Goal: Task Accomplishment & Management: Manage account settings

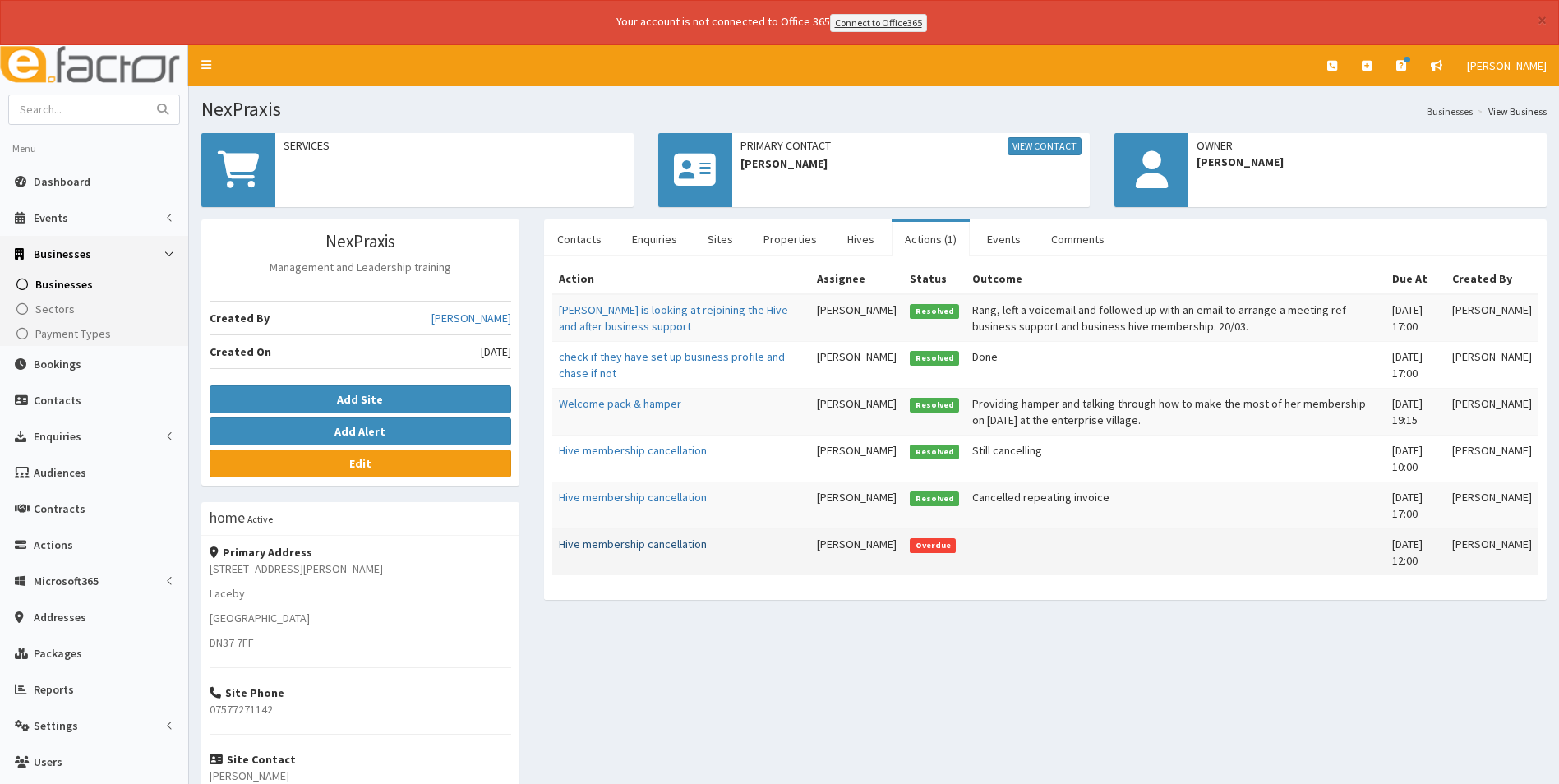
click at [672, 541] on link "Hive membership cancellation" at bounding box center [633, 543] width 148 height 15
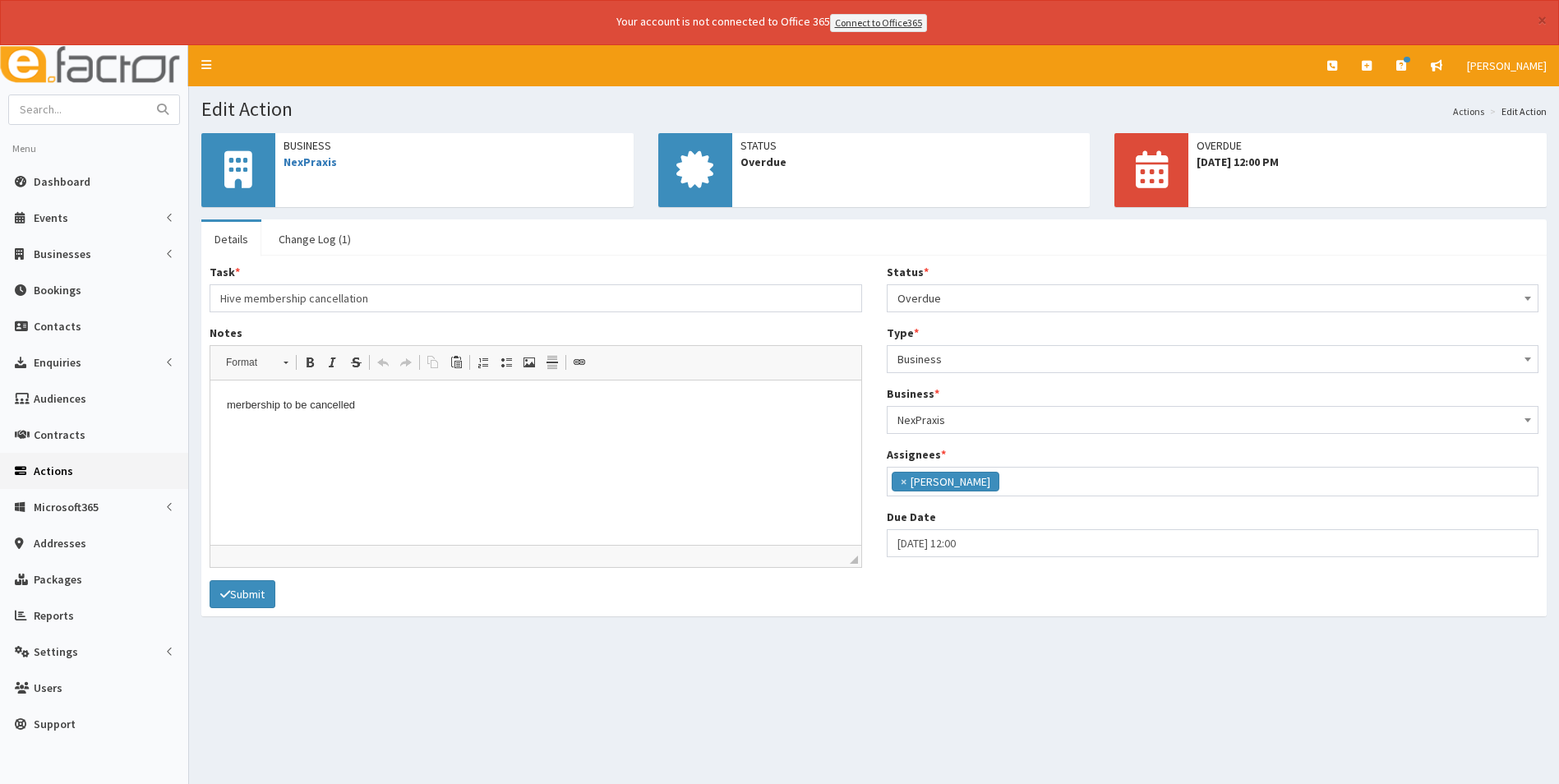
scroll to position [120, 0]
click at [946, 301] on span "Overdue" at bounding box center [1213, 299] width 631 height 23
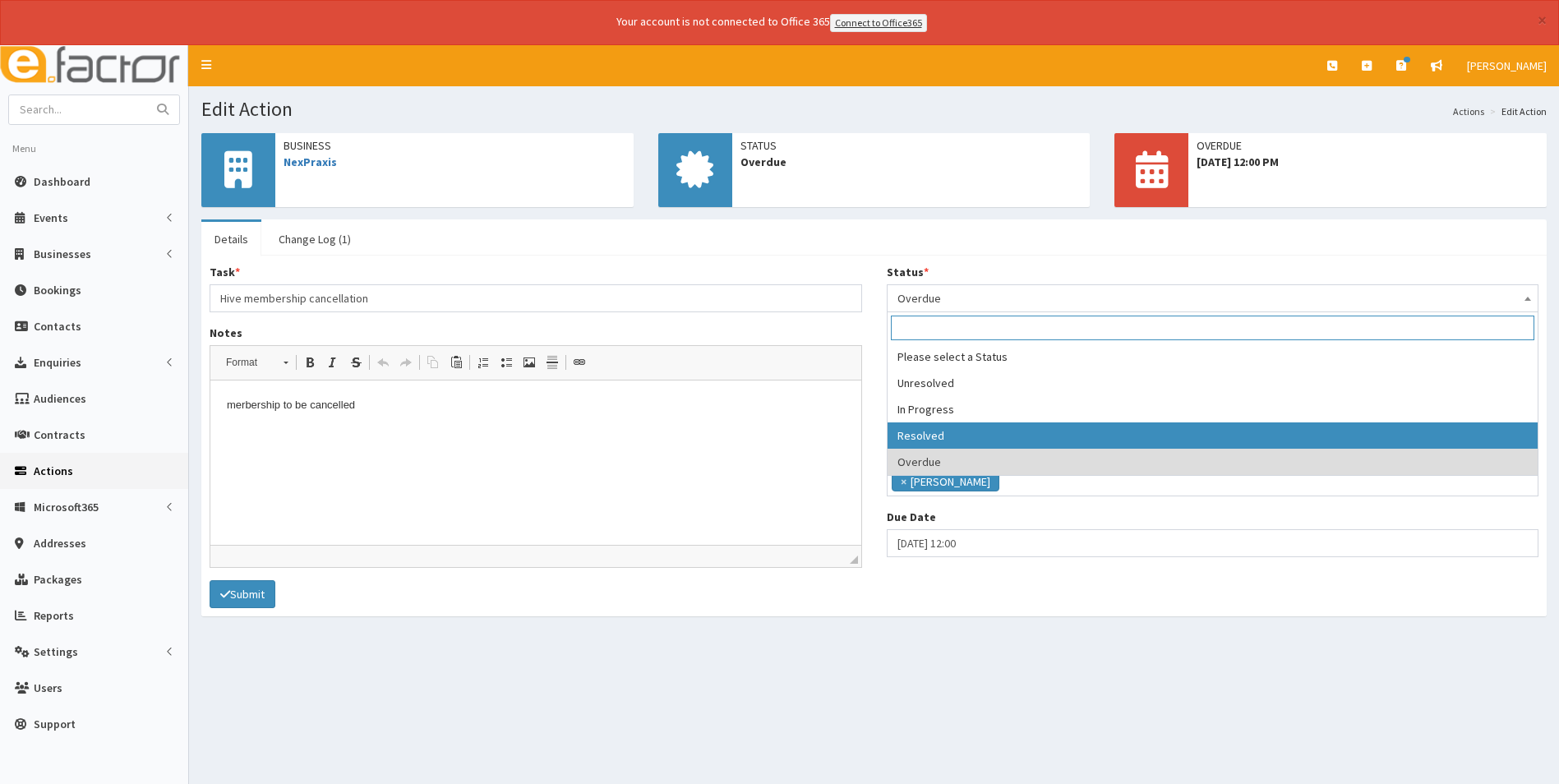
select select "3"
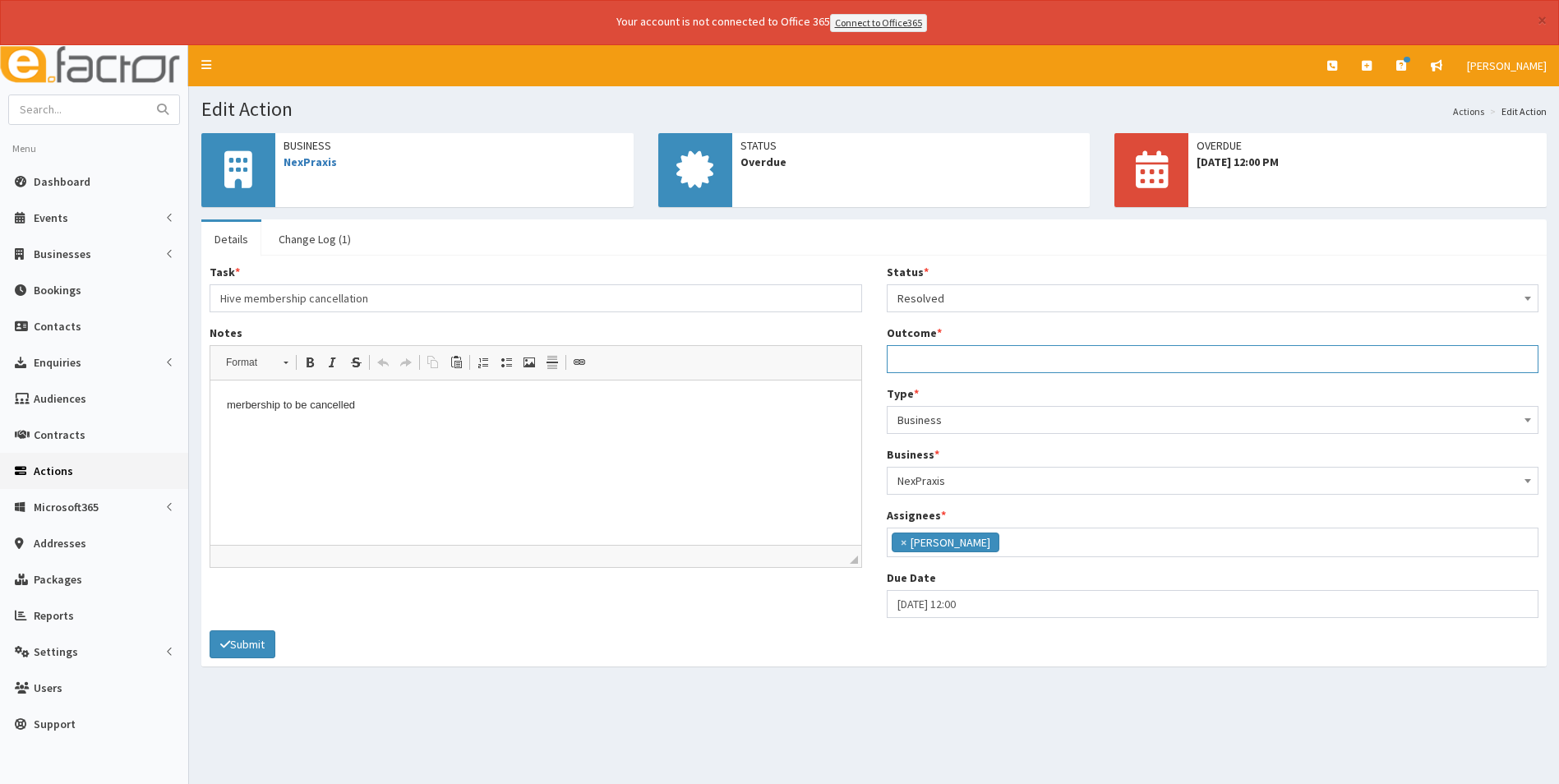
click at [916, 353] on input "Outcome *" at bounding box center [1213, 359] width 652 height 28
type input "Membership cancelled and removed from active, associate and address membership …"
click at [582, 672] on section "Business NexPraxis Status Overdue OVERDUE 29th Aug 2025 12:00 PM *" at bounding box center [874, 407] width 1370 height 575
click at [244, 642] on button "Submit" at bounding box center [242, 644] width 66 height 28
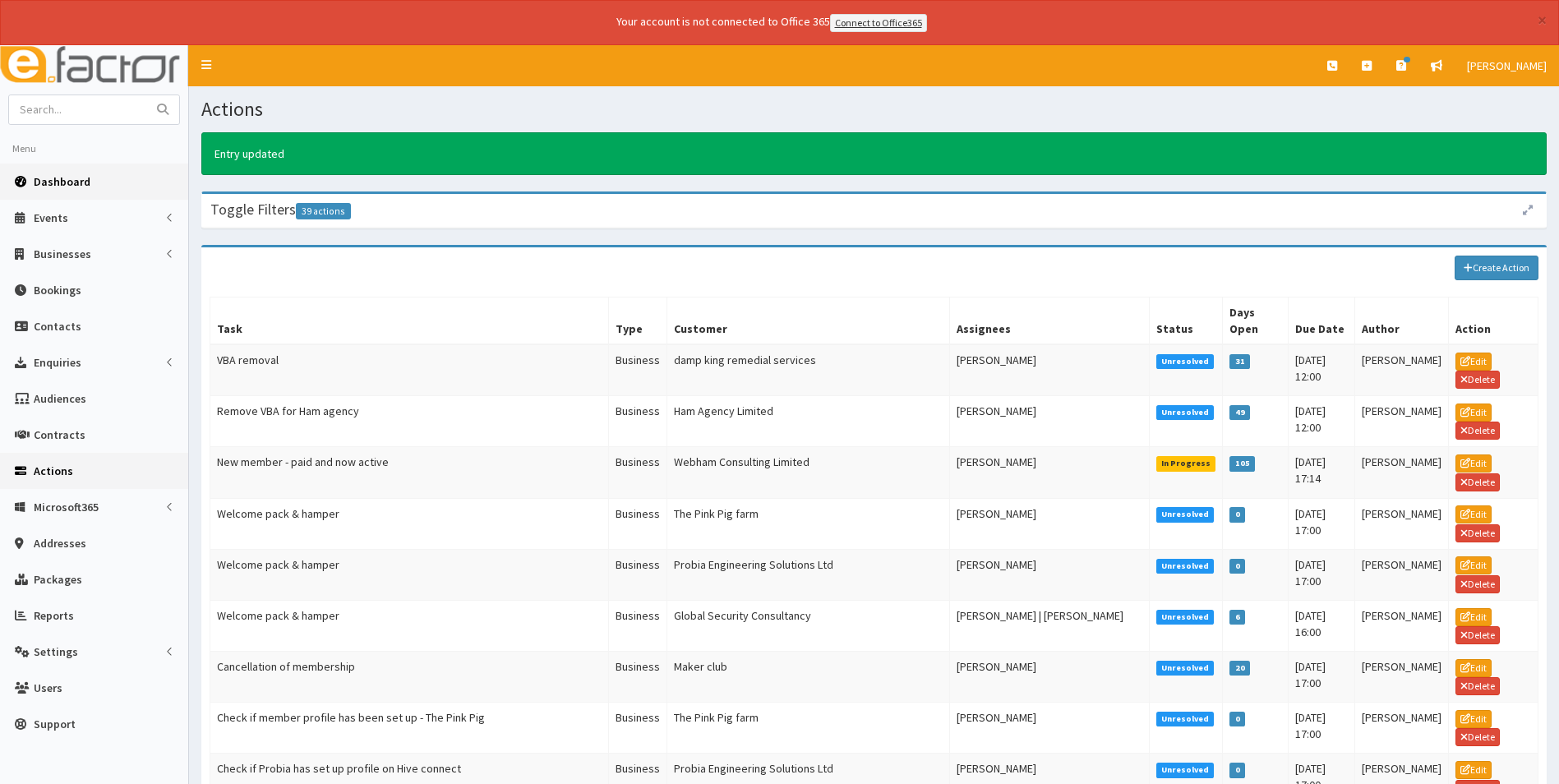
click at [54, 178] on span "Dashboard" at bounding box center [62, 181] width 56 height 15
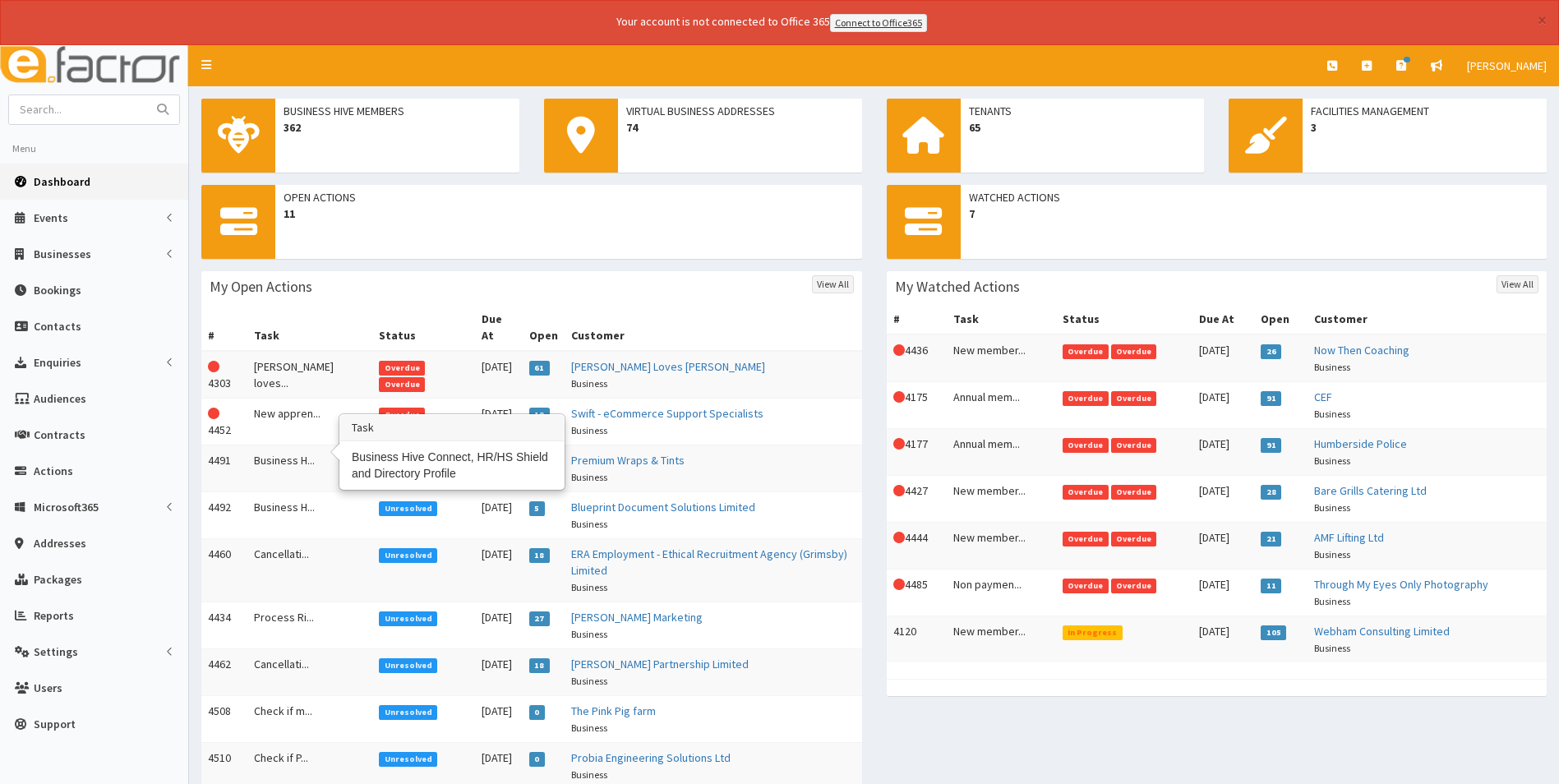
click at [268, 447] on td "Business H..." at bounding box center [309, 468] width 125 height 47
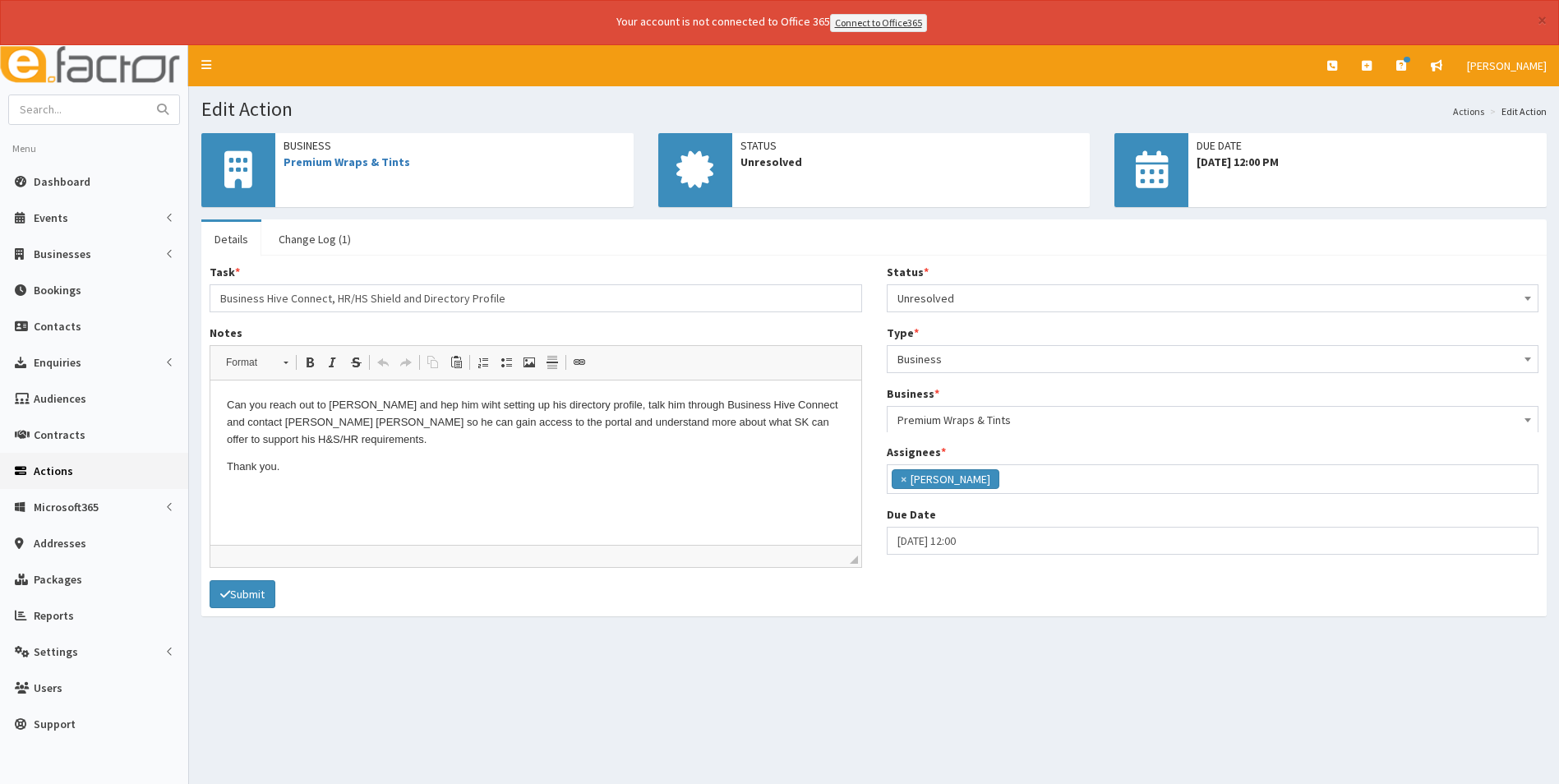
scroll to position [120, 0]
click at [326, 236] on link "Change Log (1)" at bounding box center [314, 238] width 98 height 34
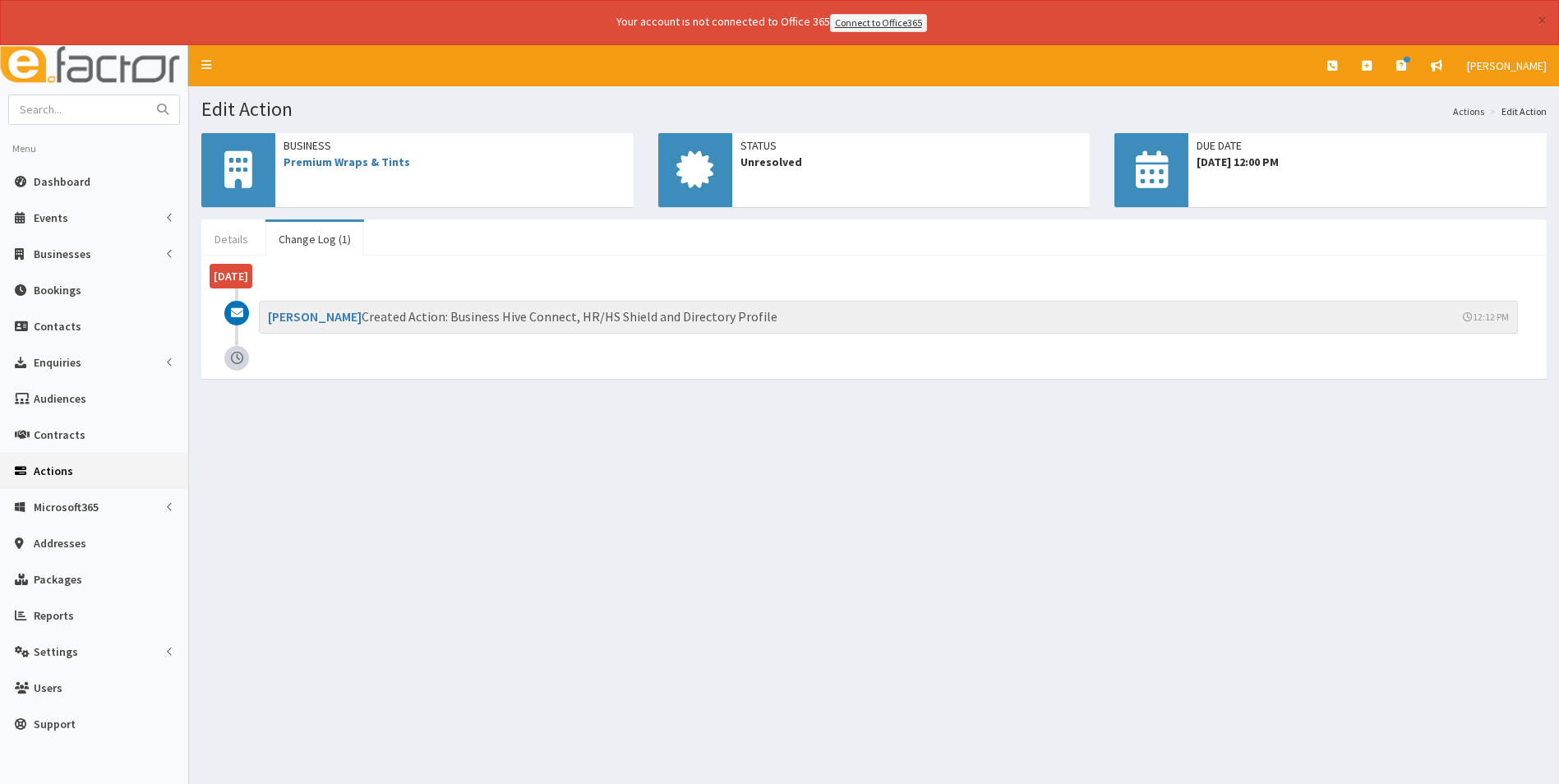
click at [219, 235] on link "Details" at bounding box center [232, 238] width 60 height 34
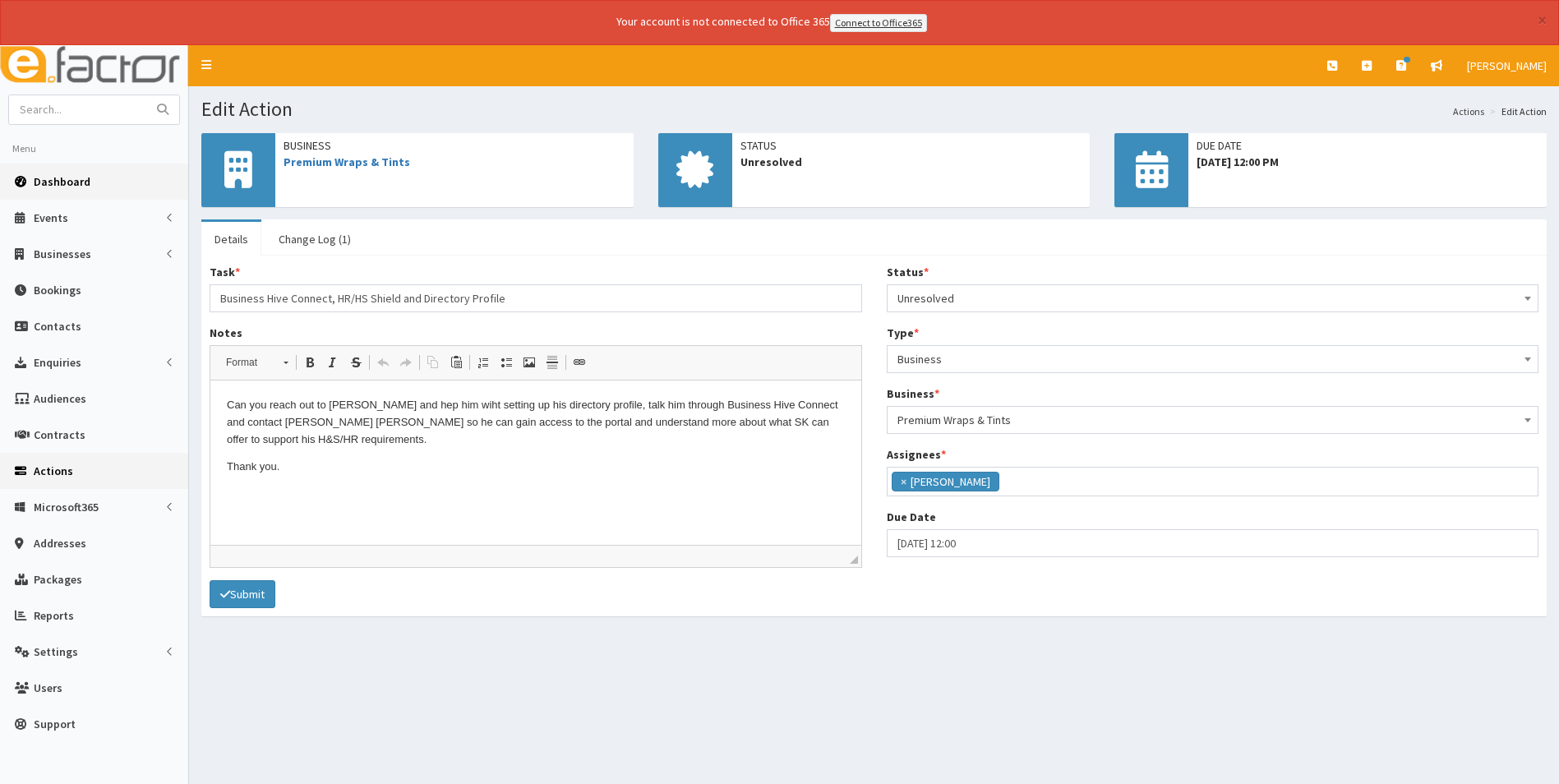
click at [66, 182] on span "Dashboard" at bounding box center [62, 181] width 56 height 15
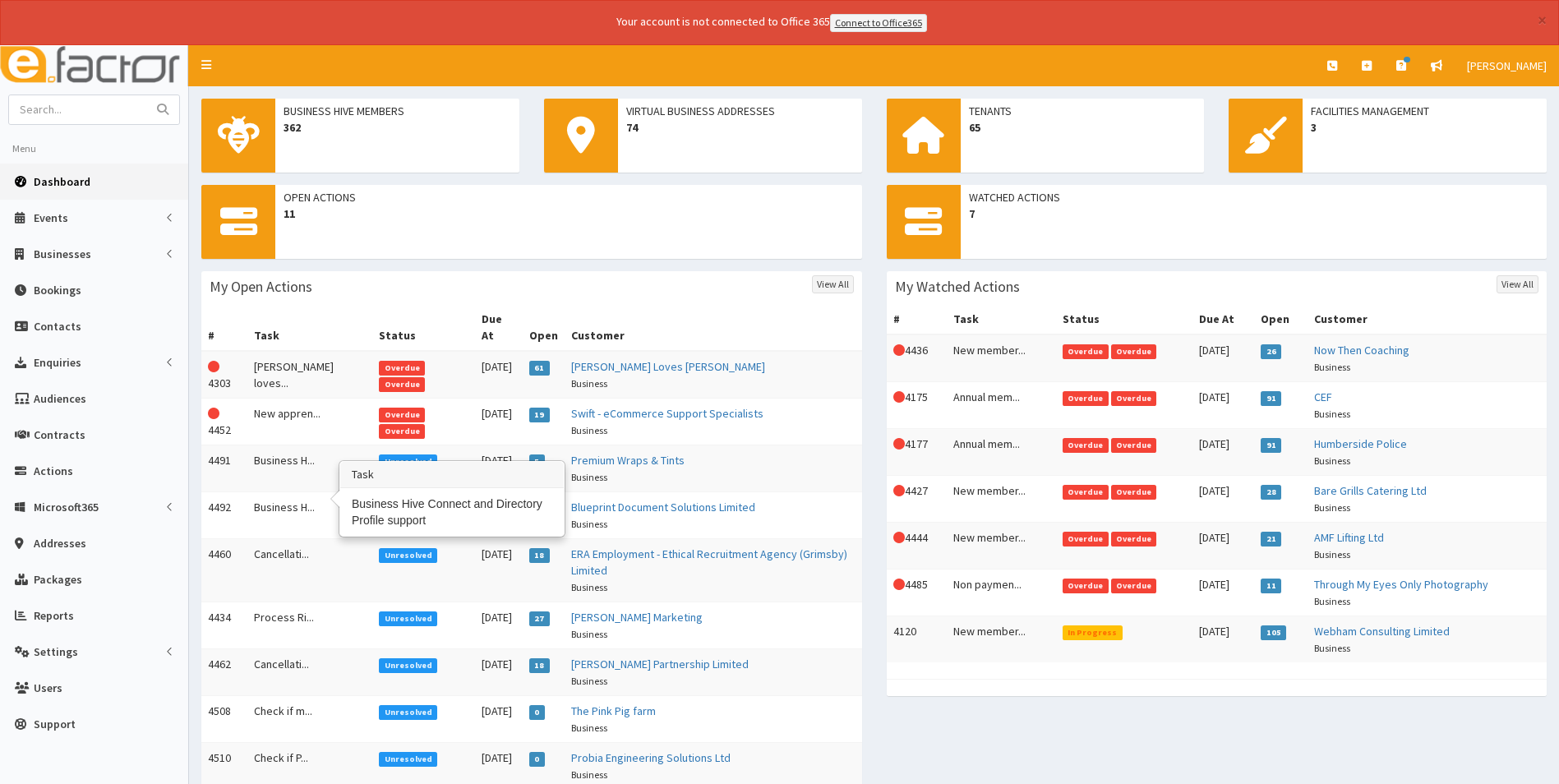
click at [281, 493] on td "Business H..." at bounding box center [309, 515] width 125 height 47
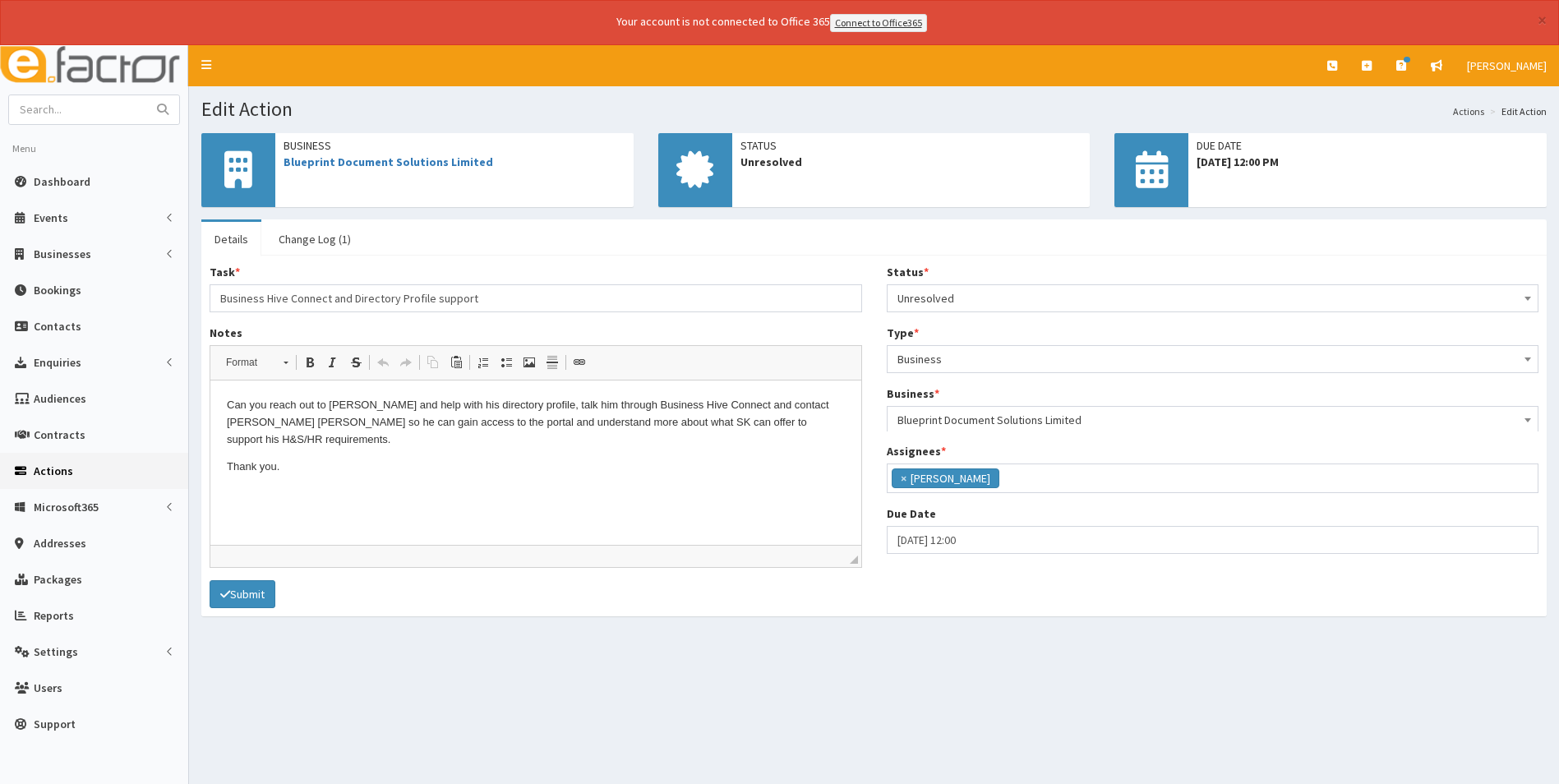
scroll to position [120, 0]
click at [79, 183] on span "Dashboard" at bounding box center [62, 181] width 56 height 15
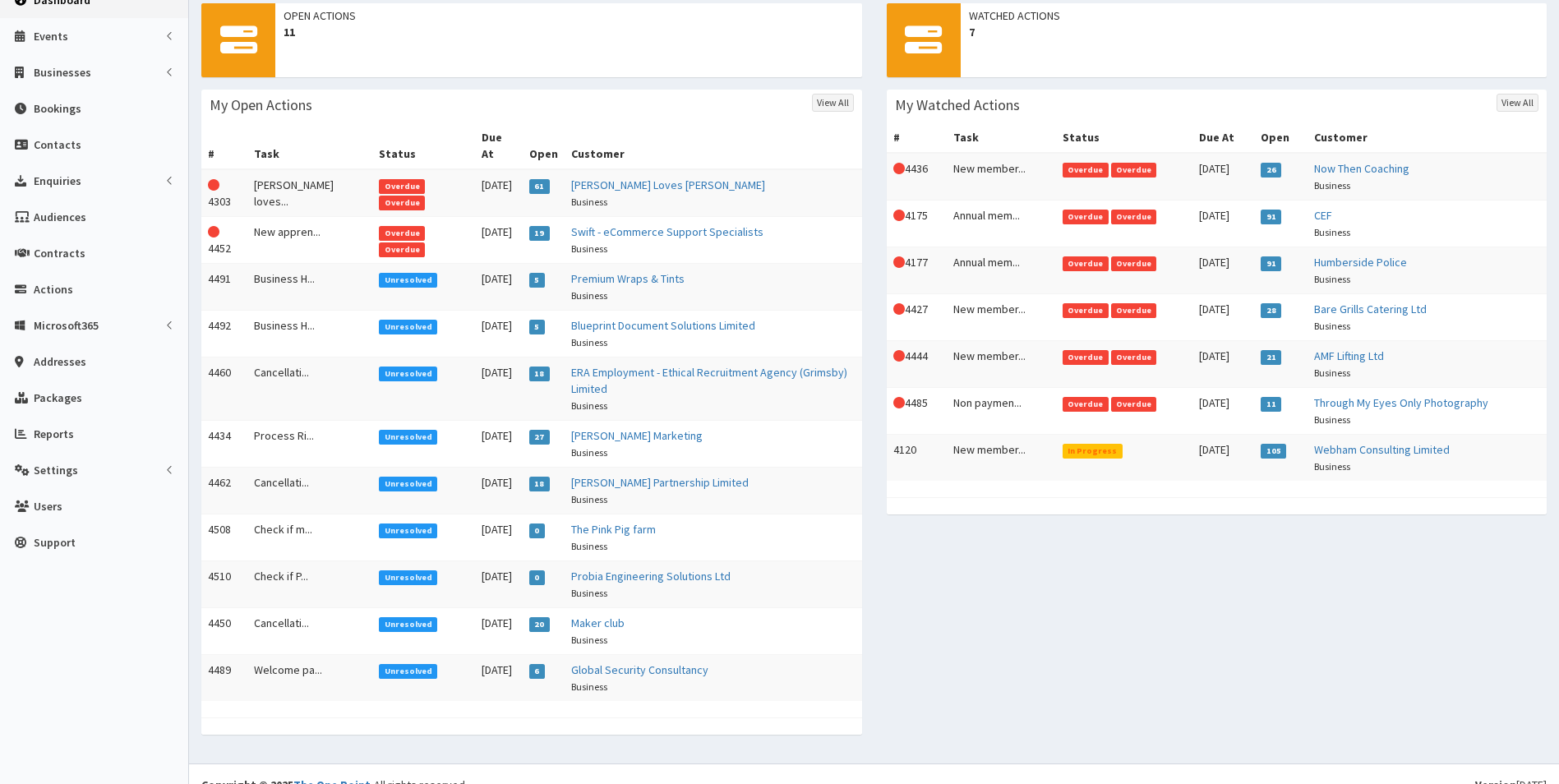
scroll to position [187, 0]
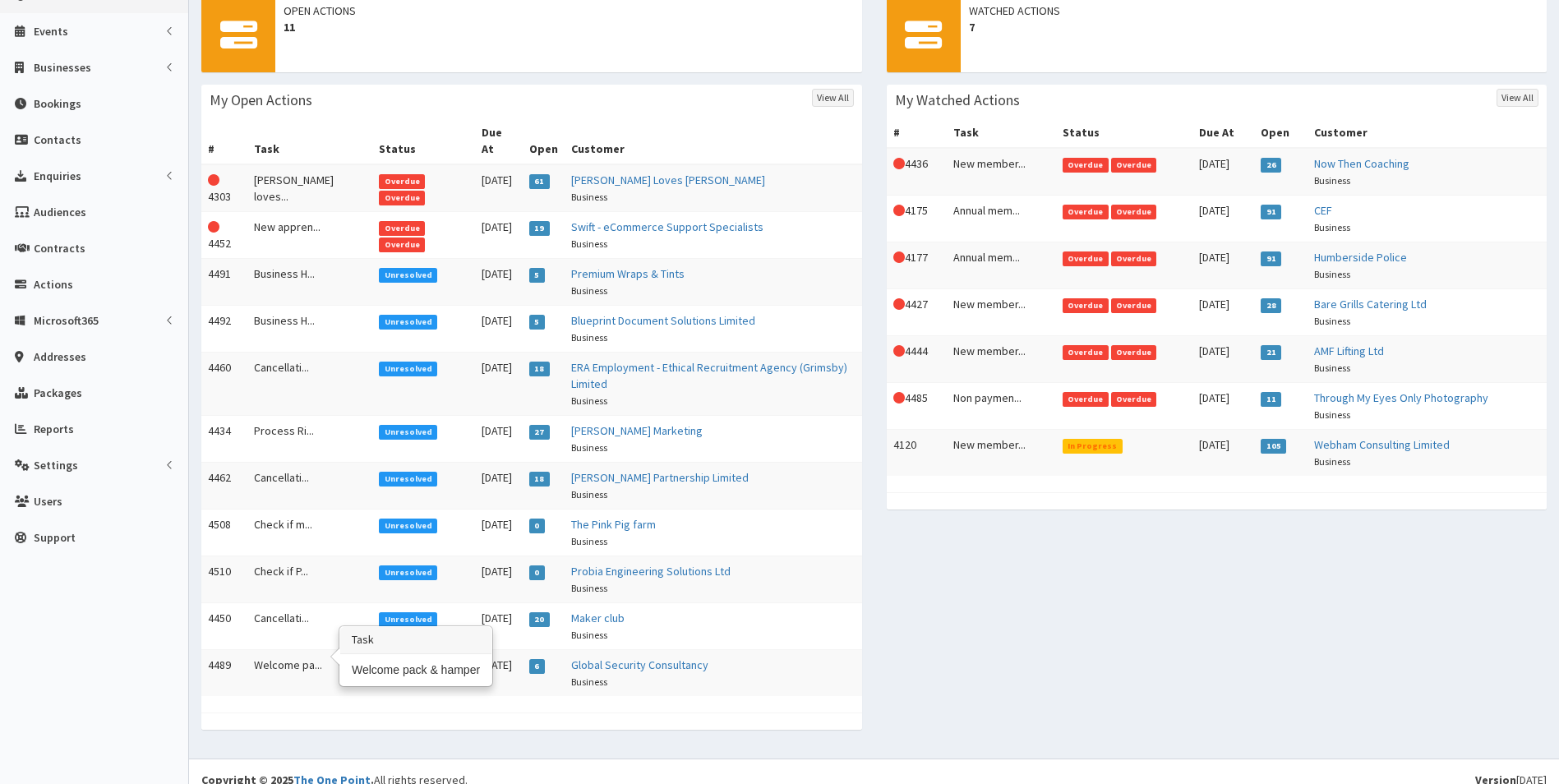
click at [262, 649] on td "Welcome pa..." at bounding box center [309, 672] width 125 height 47
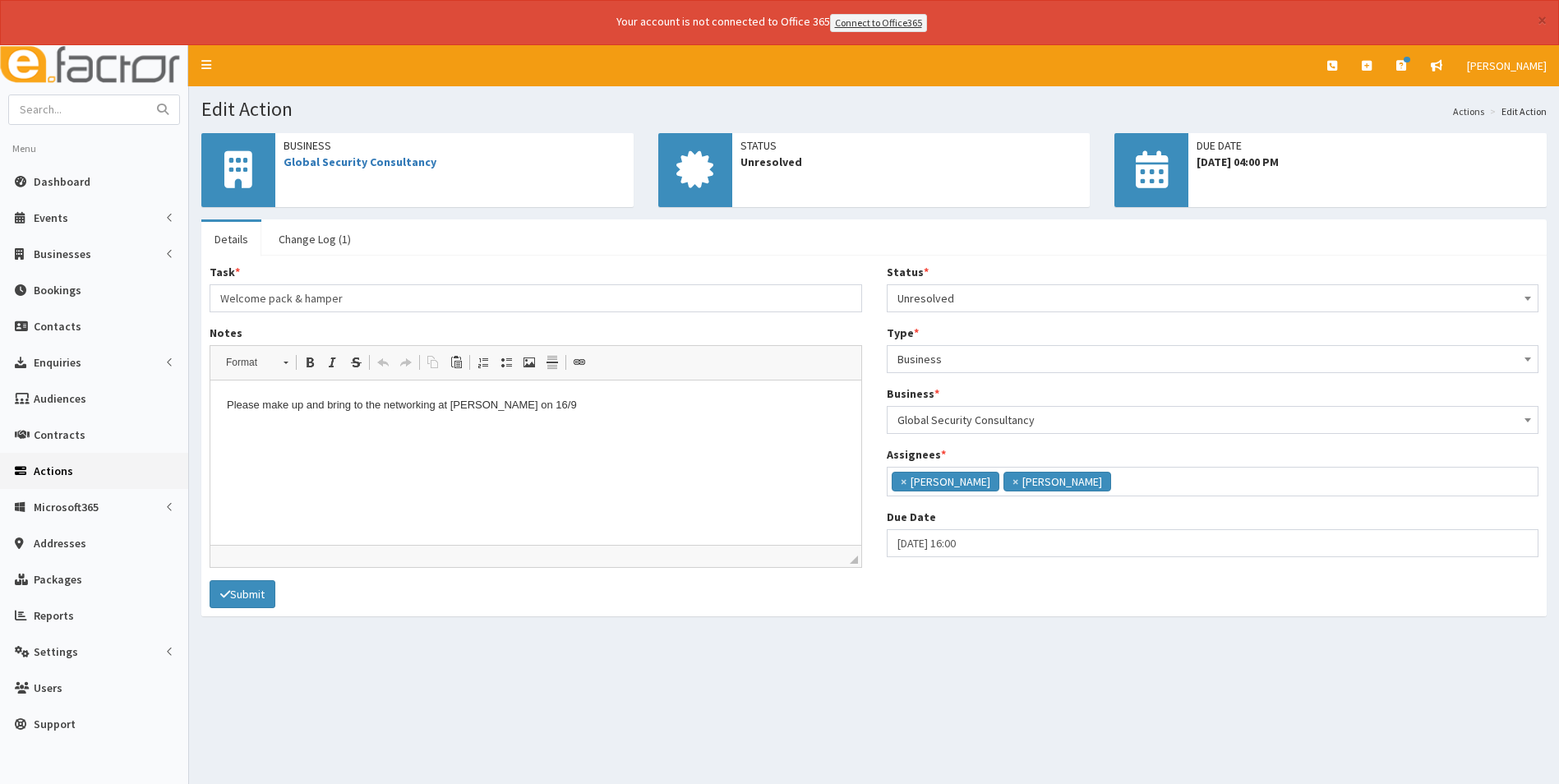
scroll to position [120, 0]
click at [323, 241] on link "Change Log (1)" at bounding box center [314, 238] width 98 height 34
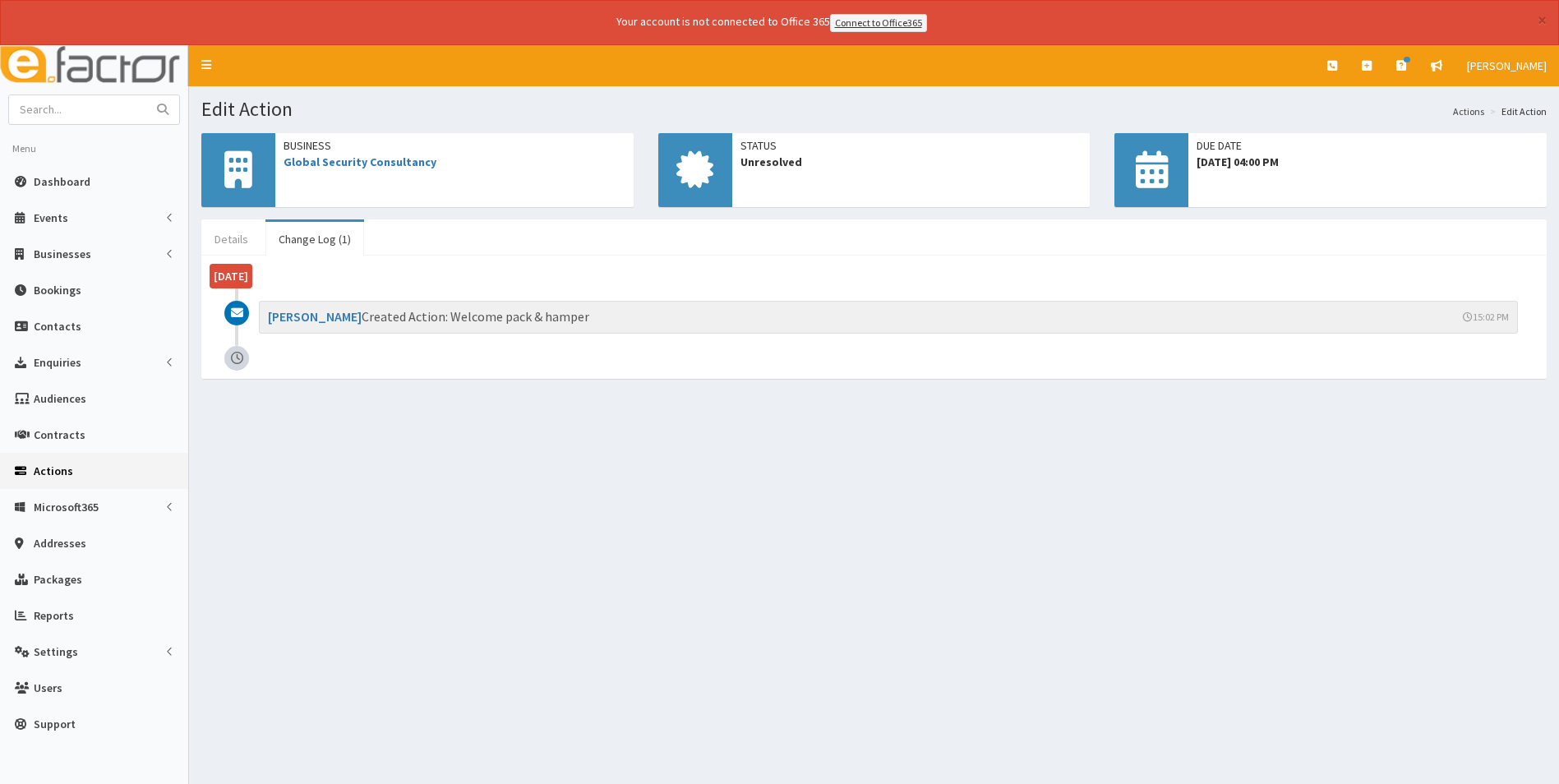
click at [235, 235] on link "Details" at bounding box center [232, 238] width 60 height 34
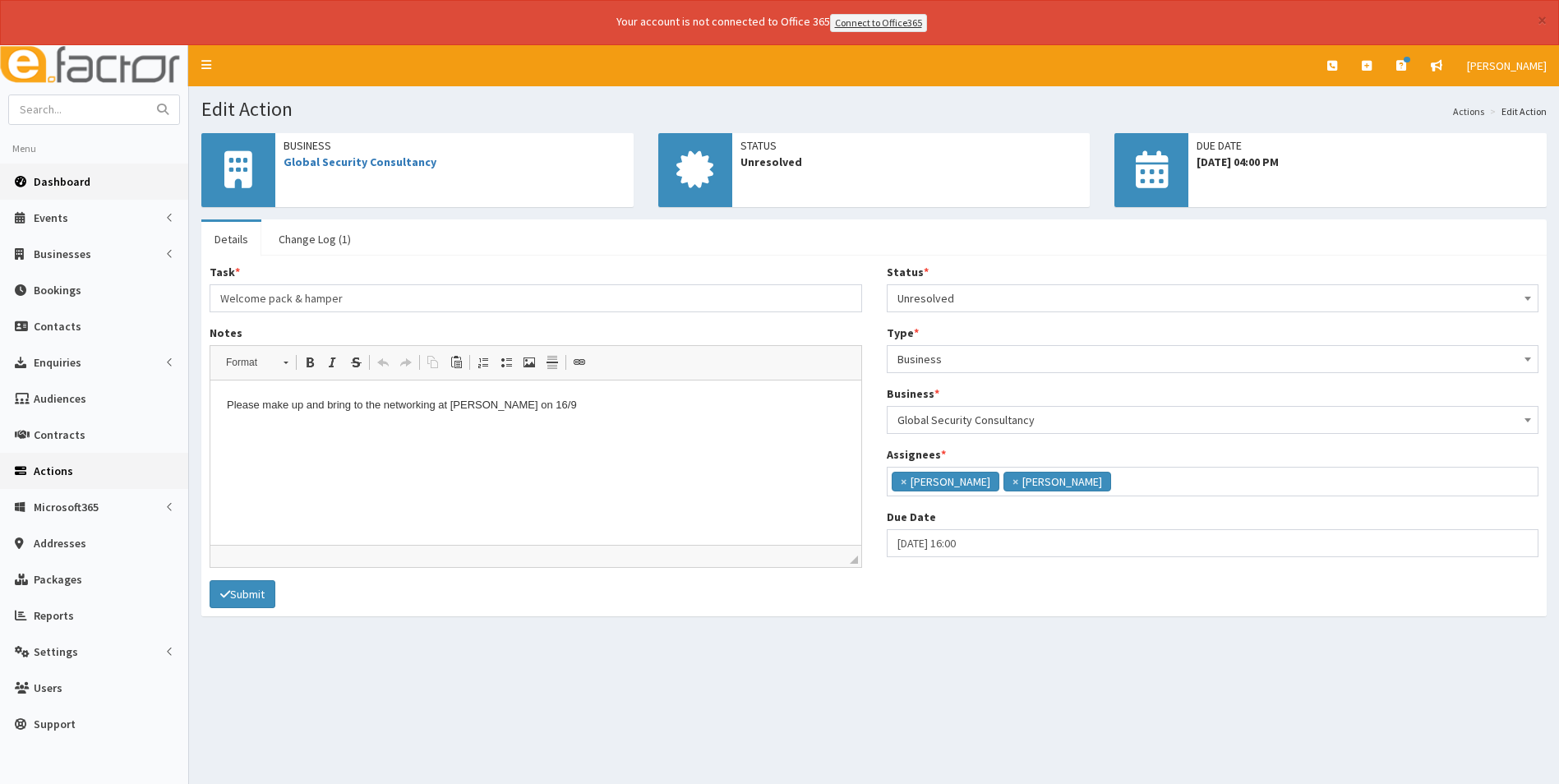
click at [83, 187] on span "Dashboard" at bounding box center [62, 181] width 56 height 15
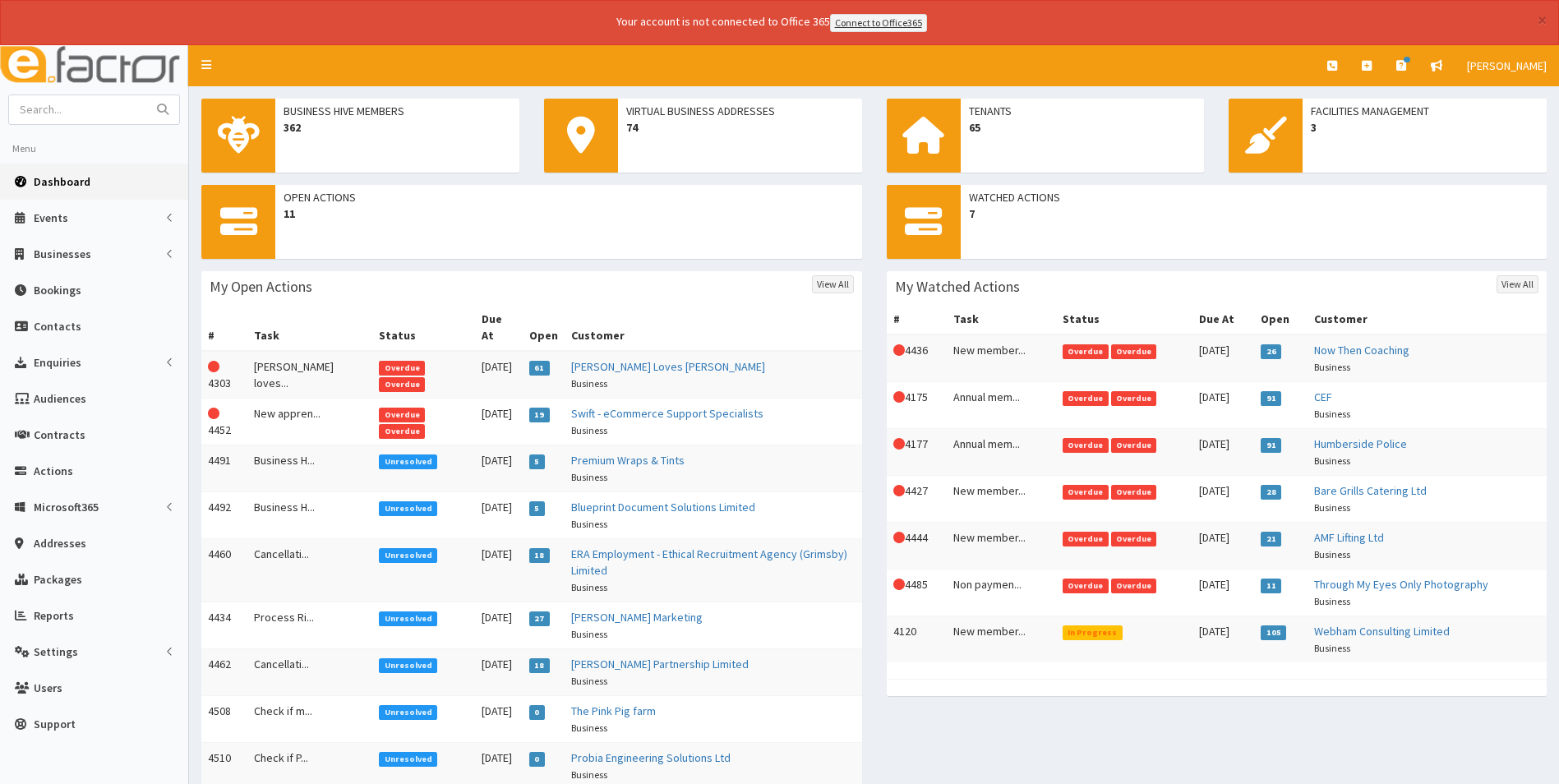
click at [1000, 752] on div "Open Actions 11 My Open Actions View All # Task Status Due At Open Customer Thi…" at bounding box center [874, 558] width 1370 height 747
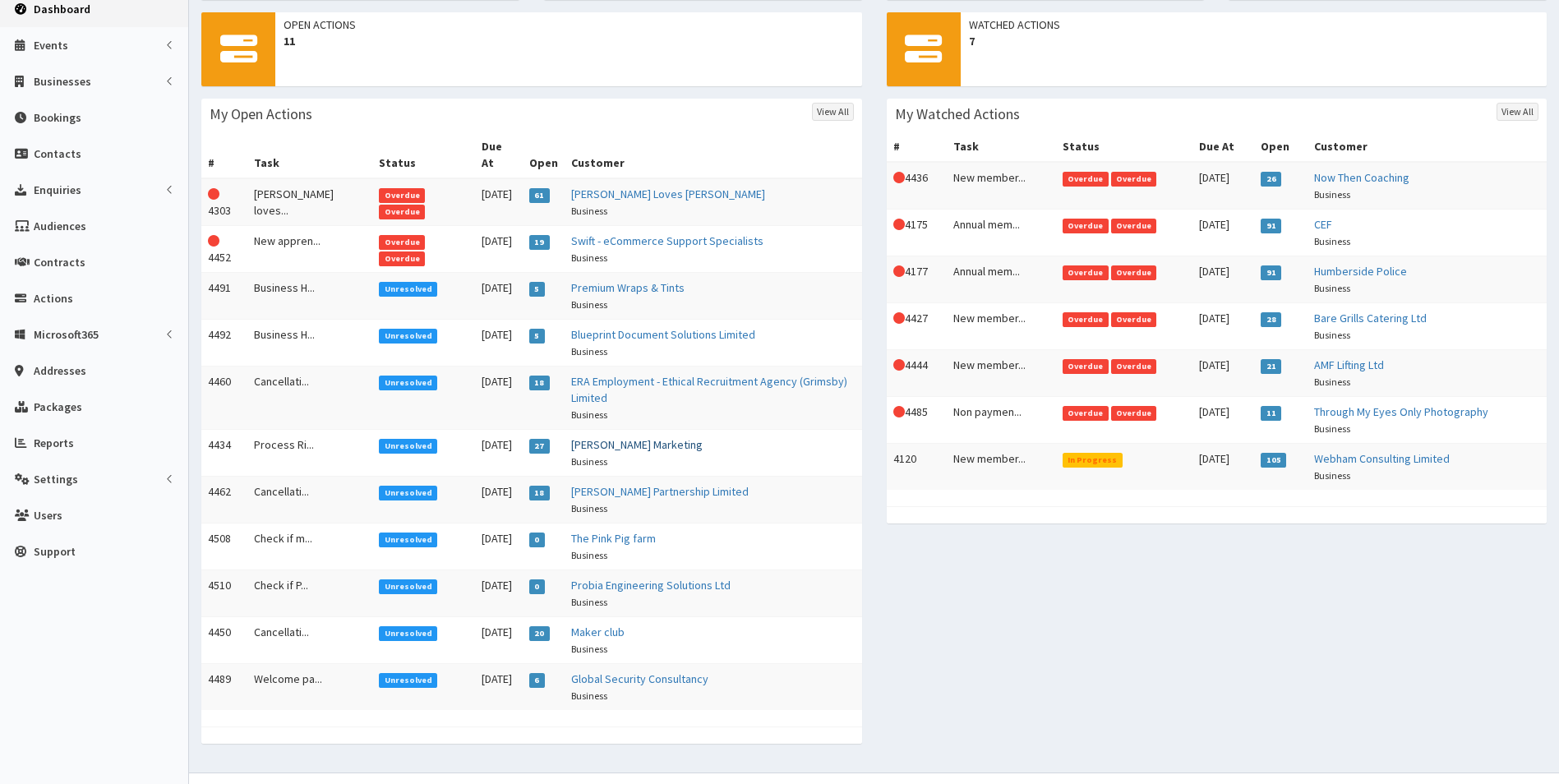
scroll to position [187, 0]
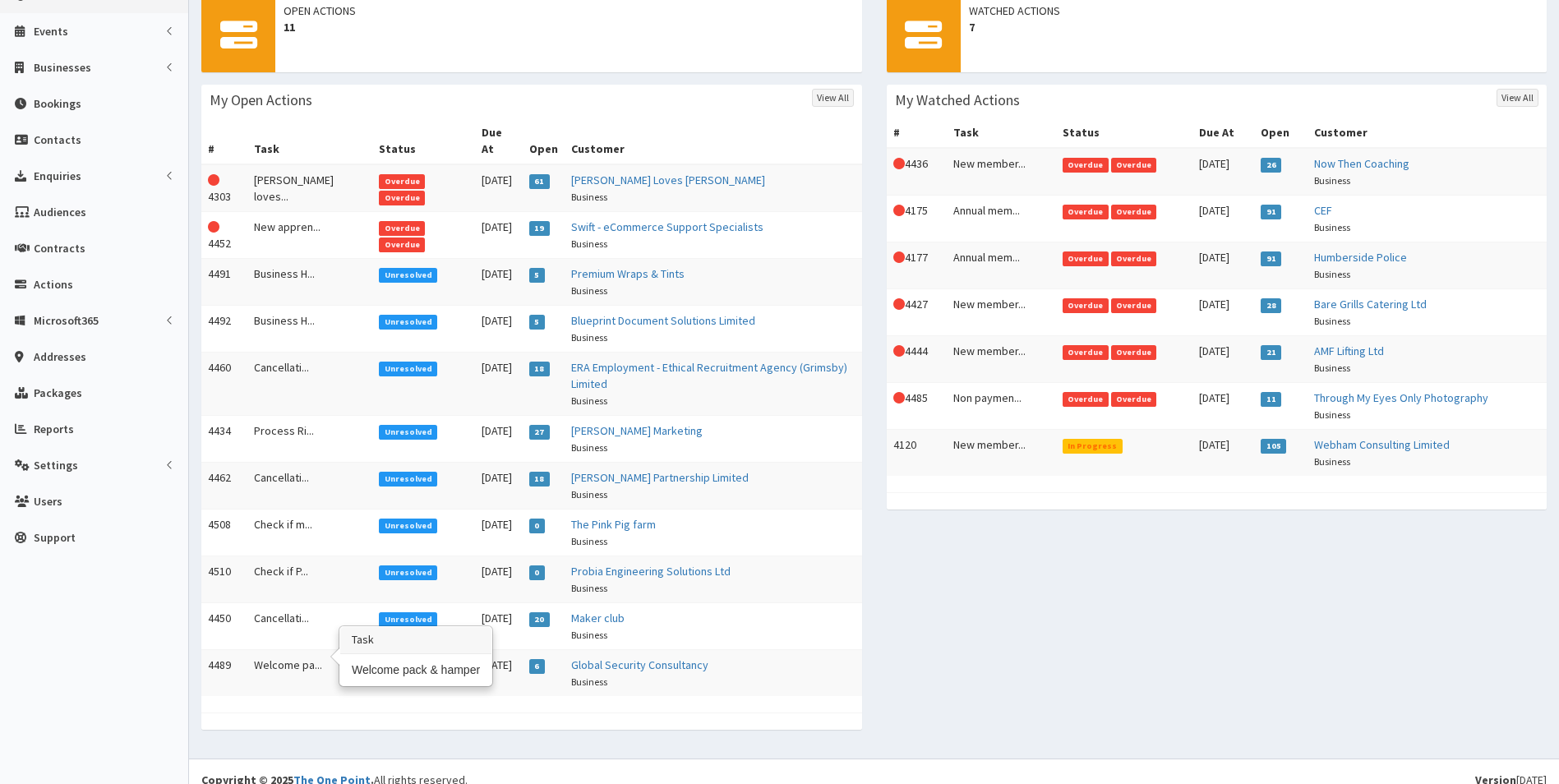
click at [290, 652] on td "Welcome pa..." at bounding box center [309, 672] width 125 height 47
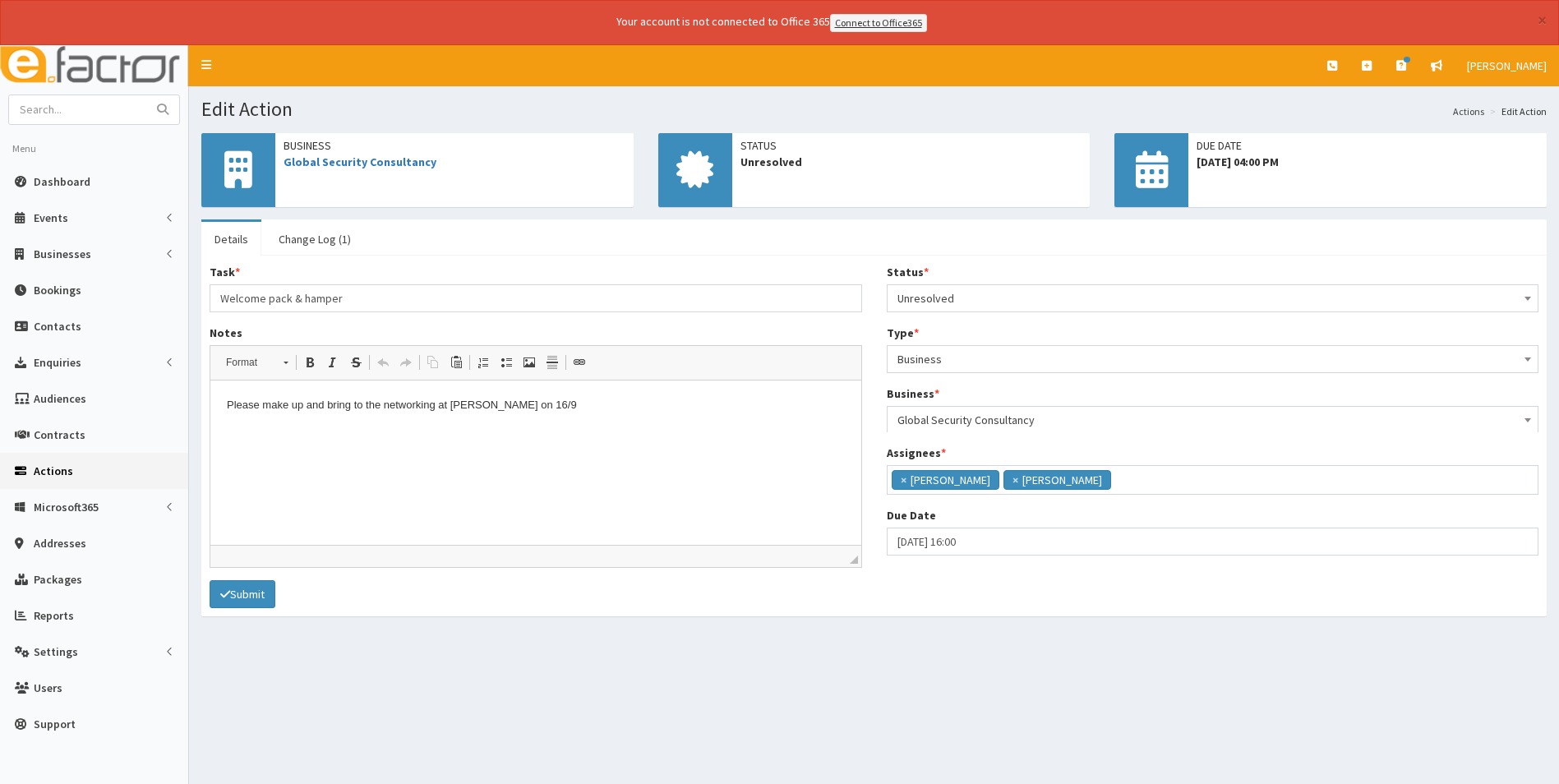
scroll to position [120, 0]
click at [306, 237] on link "Change Log (1)" at bounding box center [314, 238] width 98 height 34
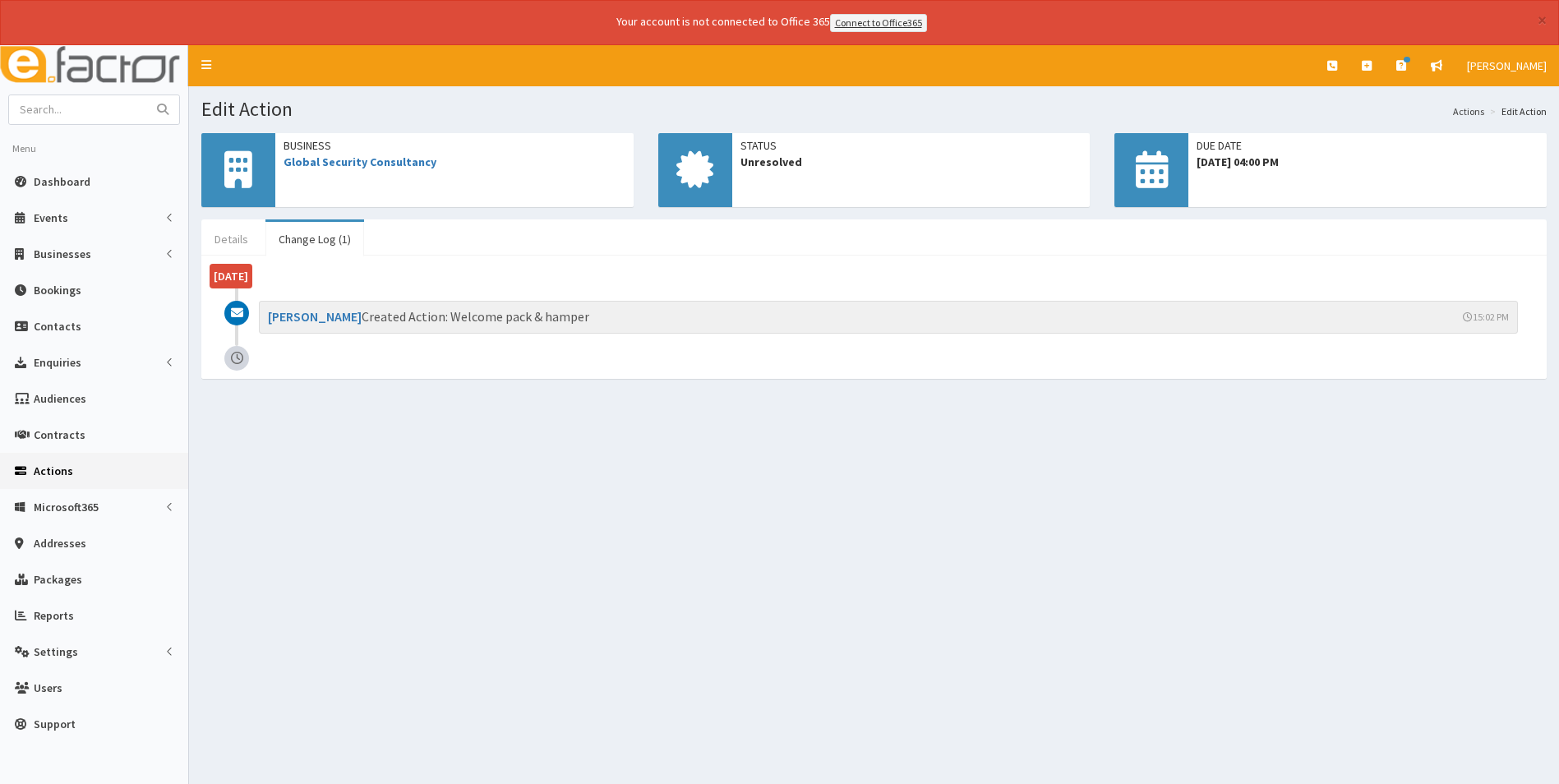
click at [226, 234] on link "Details" at bounding box center [232, 238] width 60 height 34
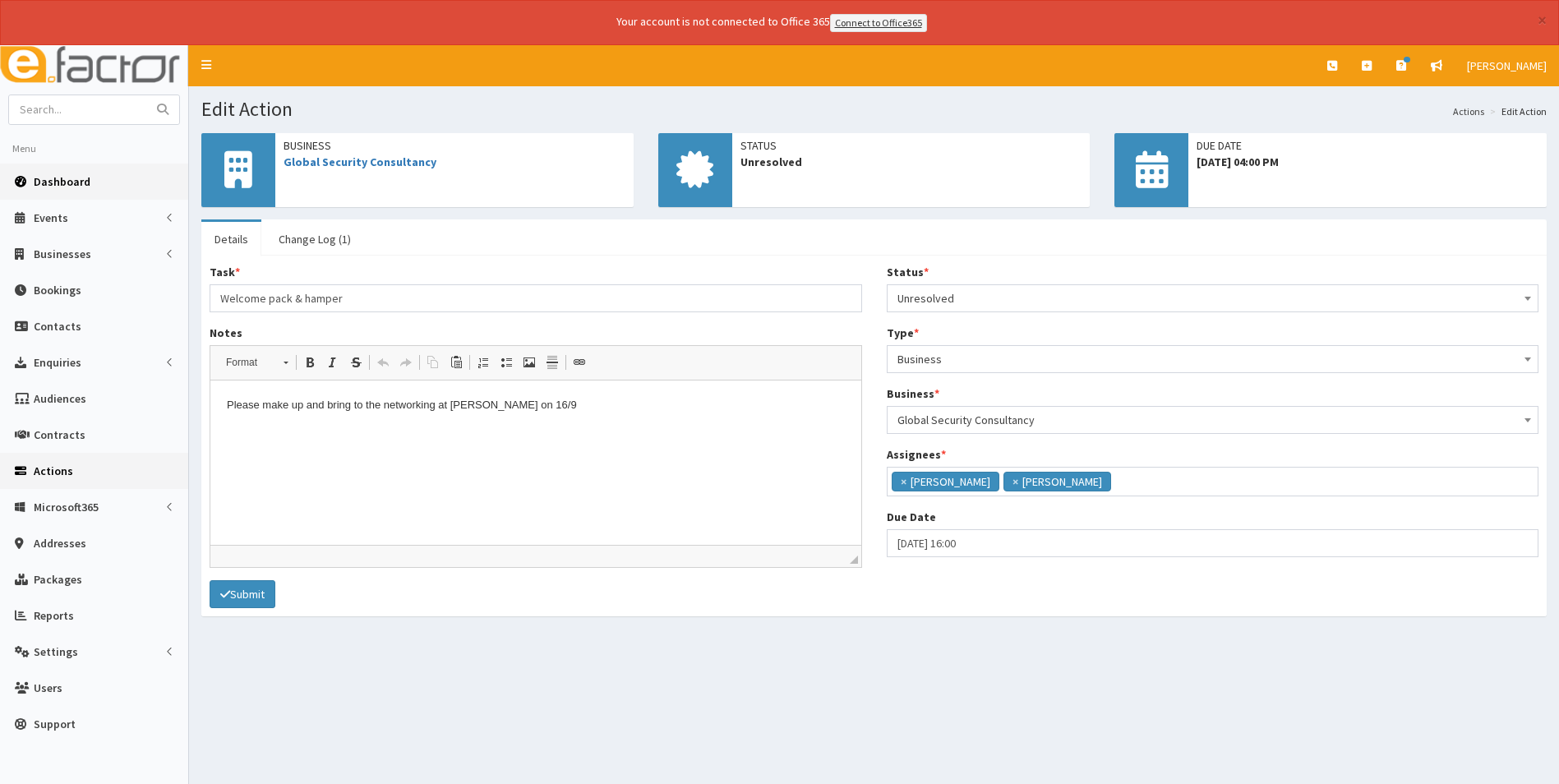
click at [66, 185] on span "Dashboard" at bounding box center [62, 181] width 56 height 15
